Goal: Communication & Community: Ask a question

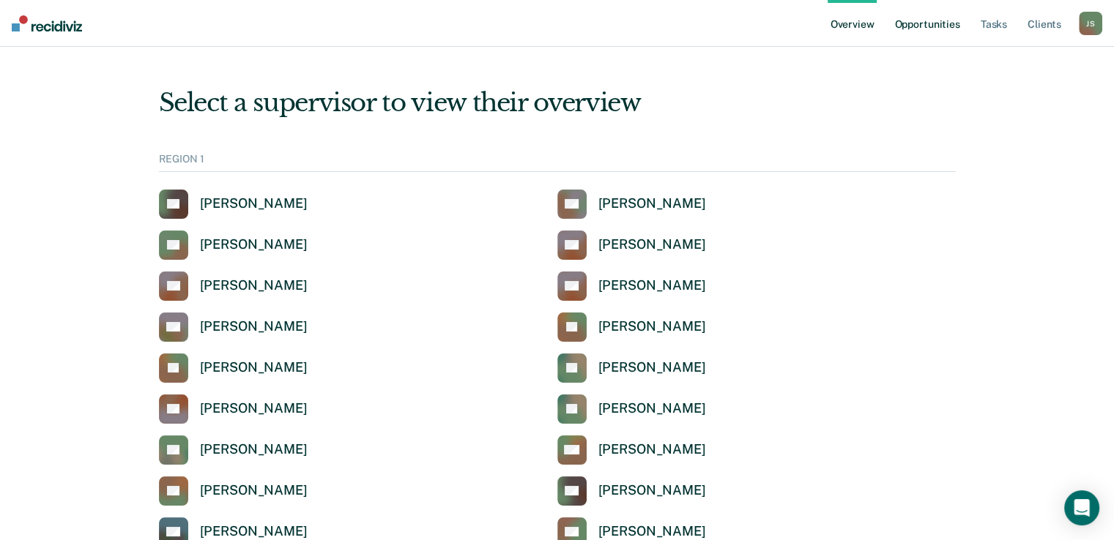
click at [943, 25] on link "Opportunities" at bounding box center [926, 23] width 71 height 47
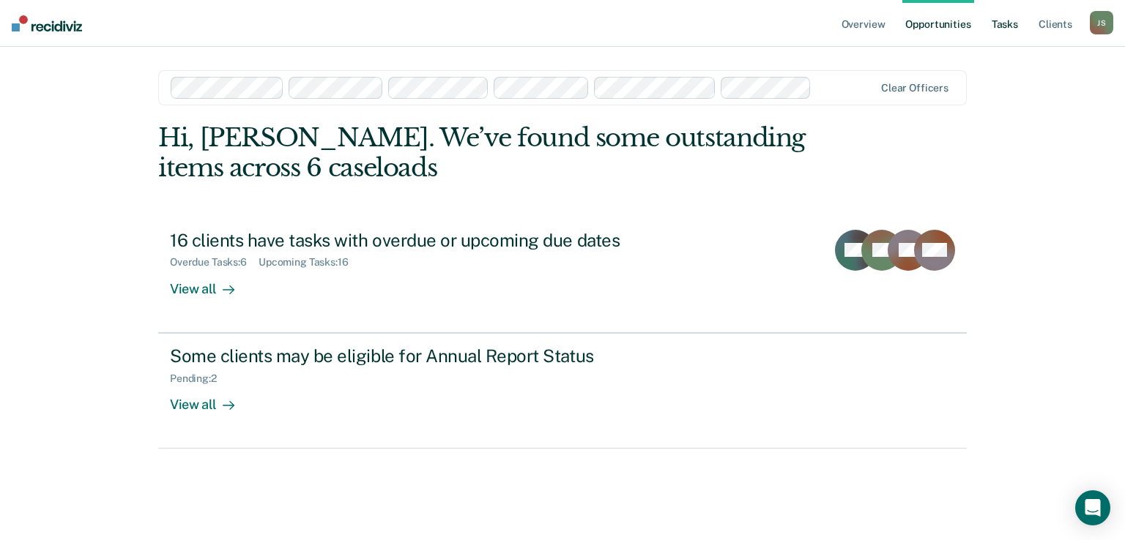
click at [999, 12] on link "Tasks" at bounding box center [1005, 23] width 32 height 47
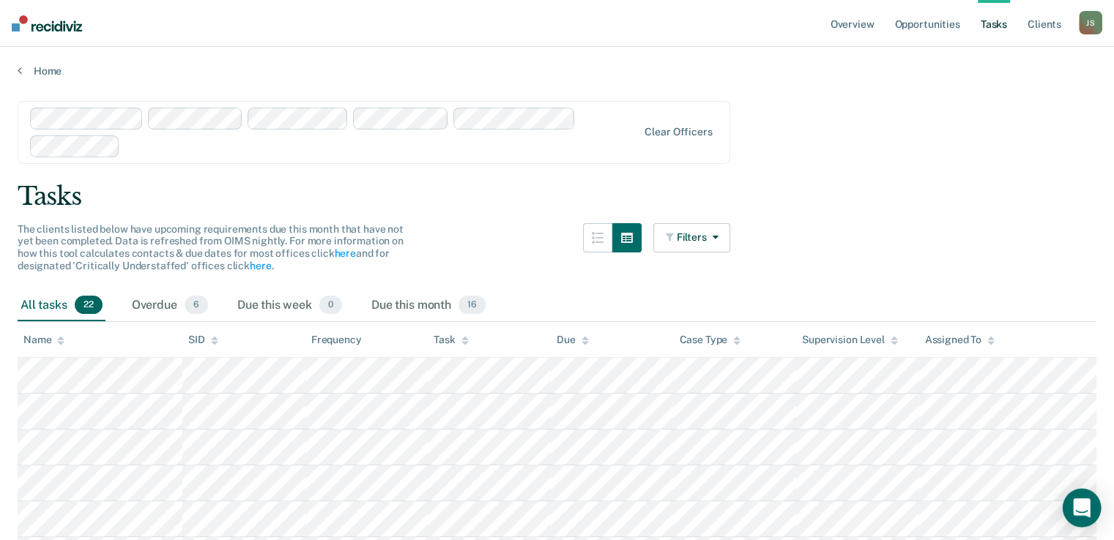
click at [1085, 506] on icon "Open Intercom Messenger" at bounding box center [1081, 508] width 17 height 19
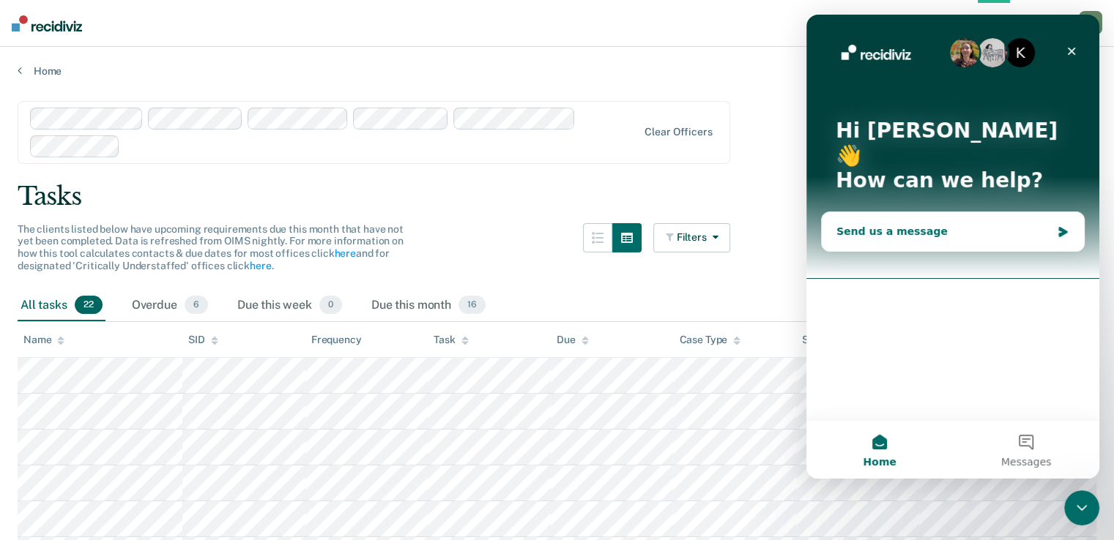
click at [928, 224] on div "Send us a message" at bounding box center [943, 231] width 215 height 15
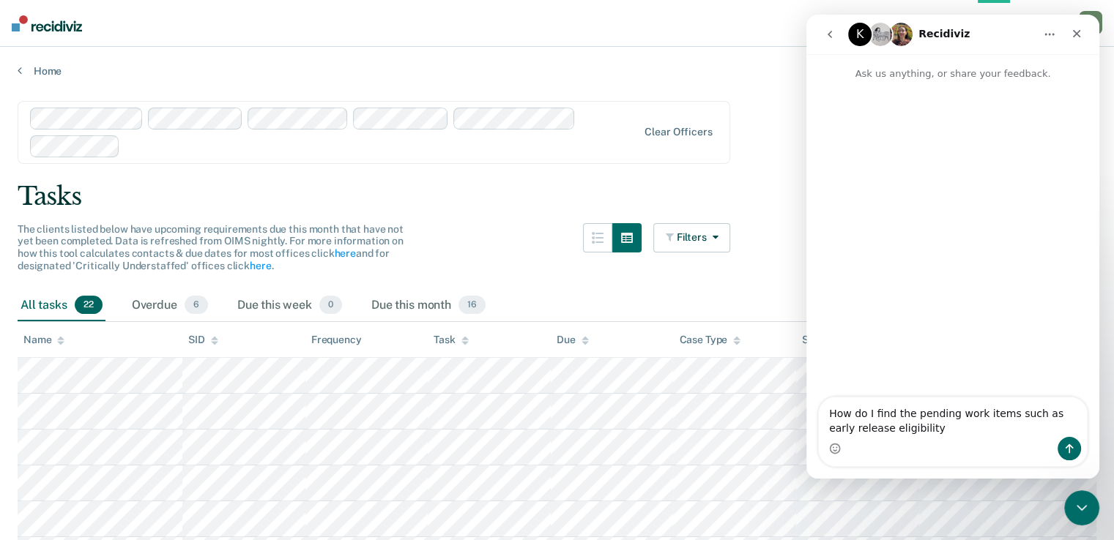
type textarea "How do I find the pending work items such as early release eligibility?"
